Goal: Check status: Check status

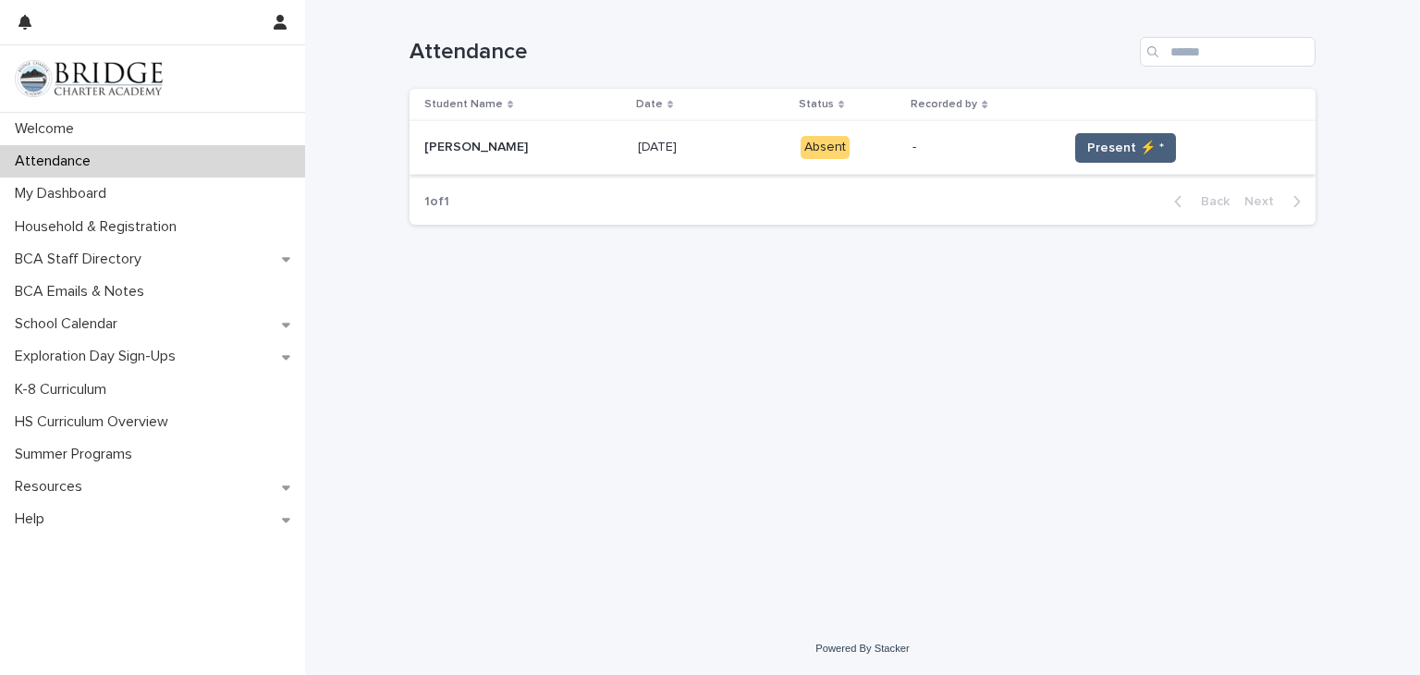
click at [1113, 150] on span "Present ⚡ *" at bounding box center [1125, 148] width 77 height 18
